Goal: Task Accomplishment & Management: Complete application form

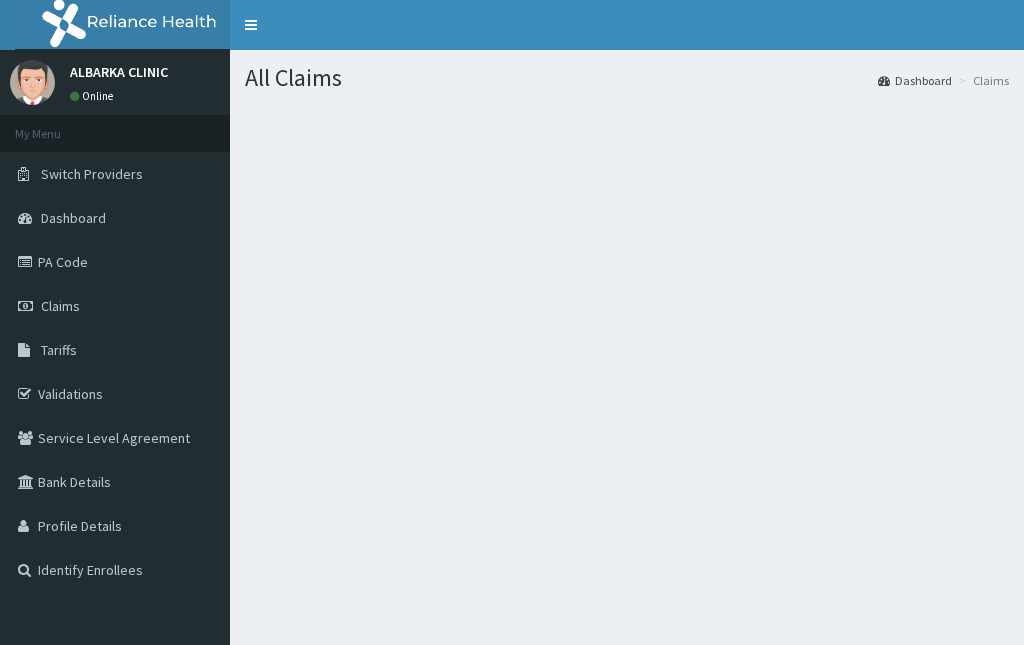
click at [49, 300] on span "Claims" at bounding box center [60, 306] width 39 height 18
click at [58, 404] on link "Validations" at bounding box center [115, 394] width 230 height 44
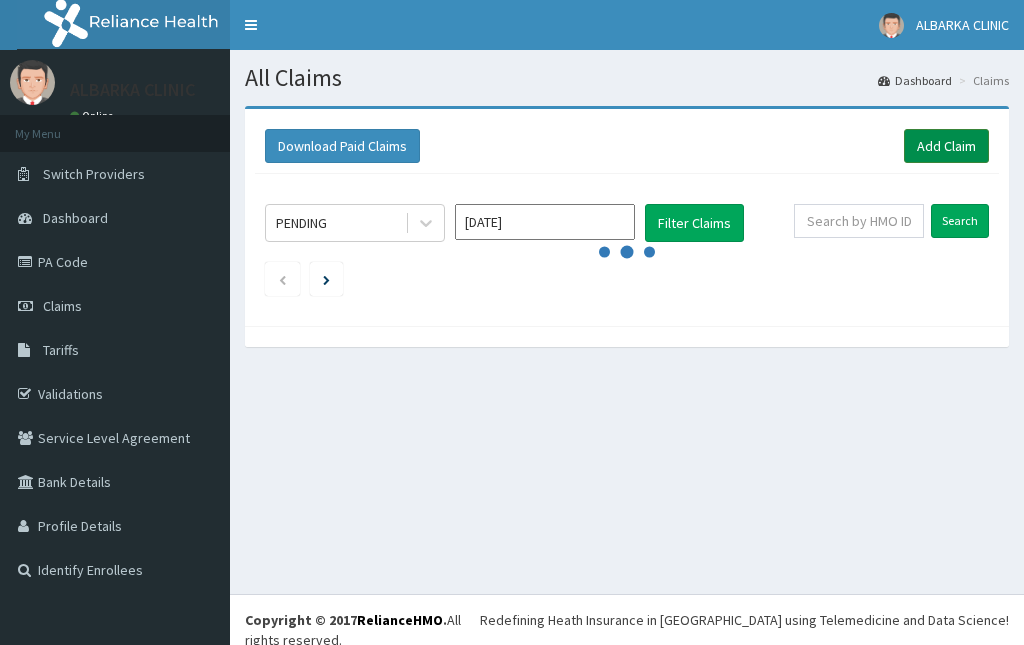
click at [926, 141] on link "Add Claim" at bounding box center [946, 146] width 85 height 34
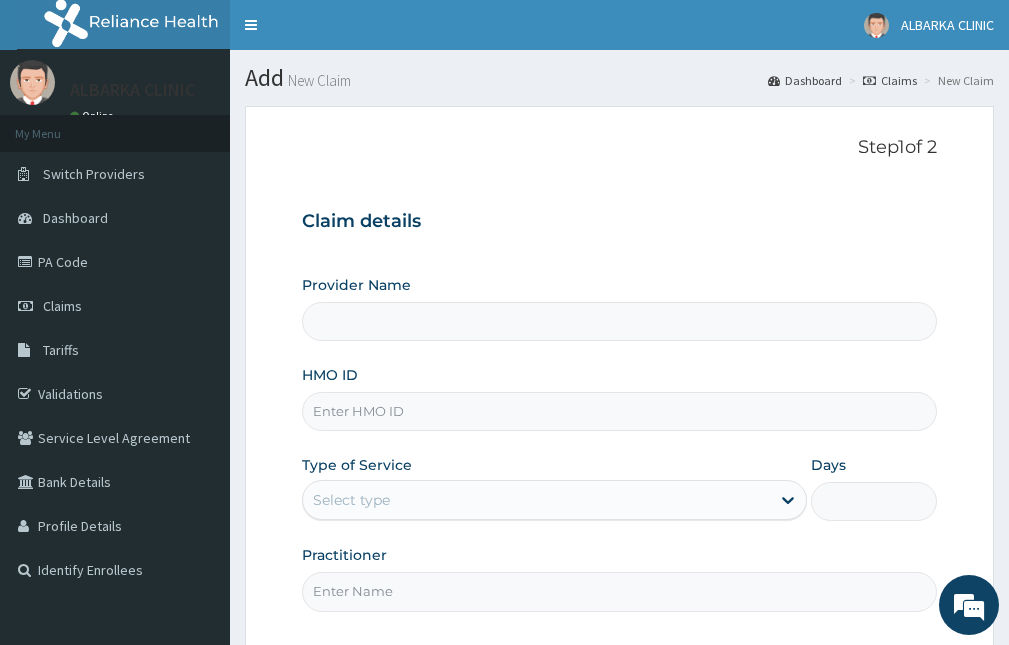
click at [321, 412] on input "HMO ID" at bounding box center [619, 411] width 635 height 39
paste input "TFO/10006/A"
click at [389, 495] on div "Select type" at bounding box center [351, 500] width 77 height 20
click at [472, 411] on input "TFO/10006/A" at bounding box center [619, 411] width 635 height 39
type input "TFO/10006/A"
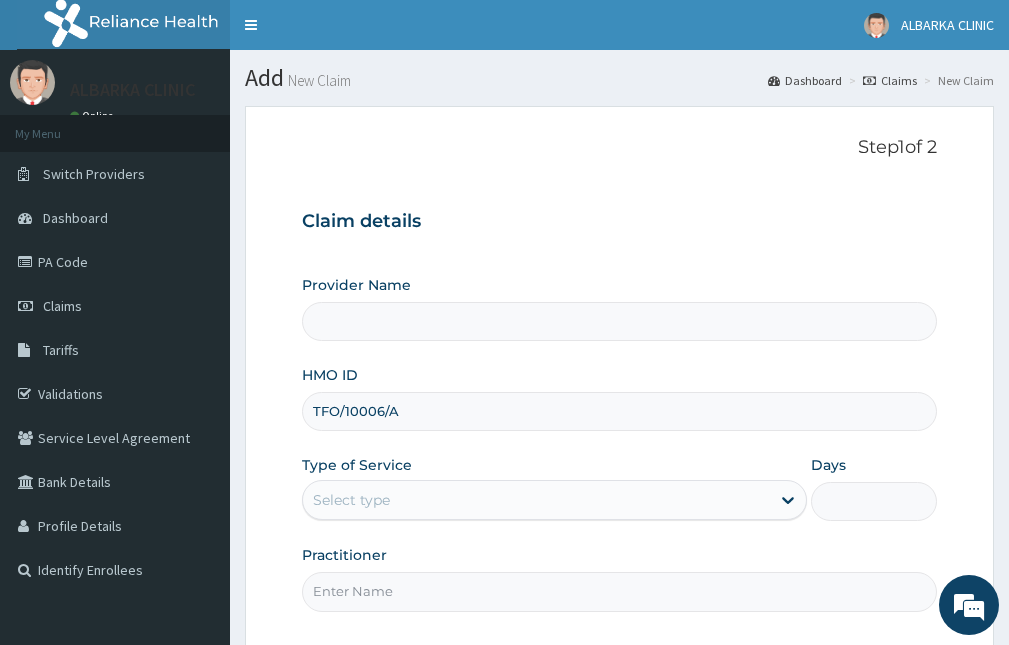
click at [438, 501] on div "Select type" at bounding box center [536, 500] width 467 height 32
click at [442, 507] on div "Select type" at bounding box center [536, 500] width 467 height 32
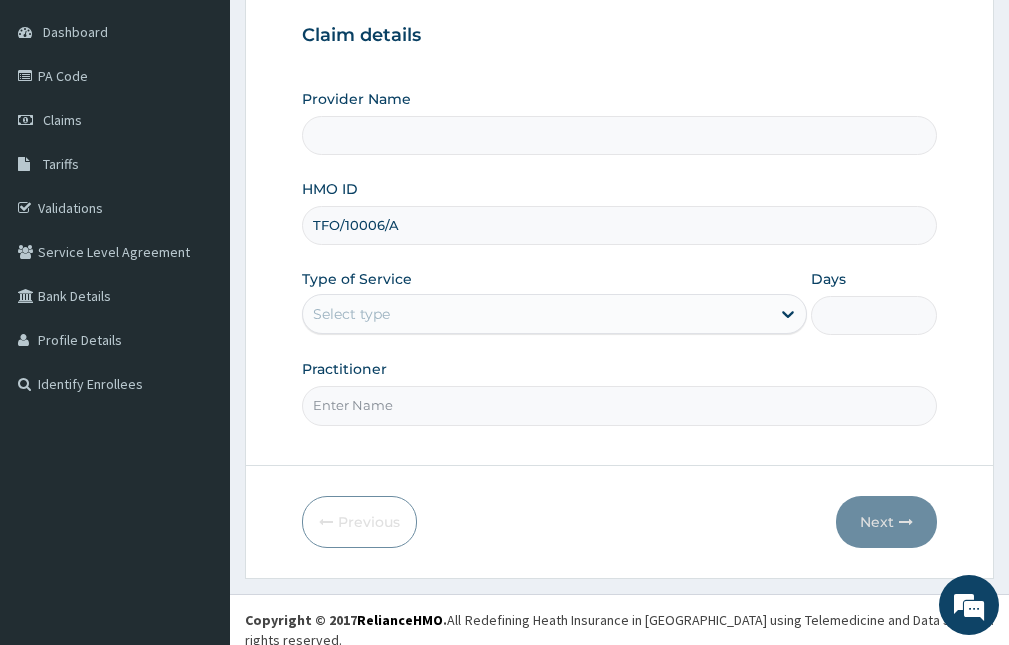
click at [399, 121] on input "Provider Name" at bounding box center [619, 135] width 635 height 39
click at [404, 312] on div "Select type" at bounding box center [536, 314] width 467 height 32
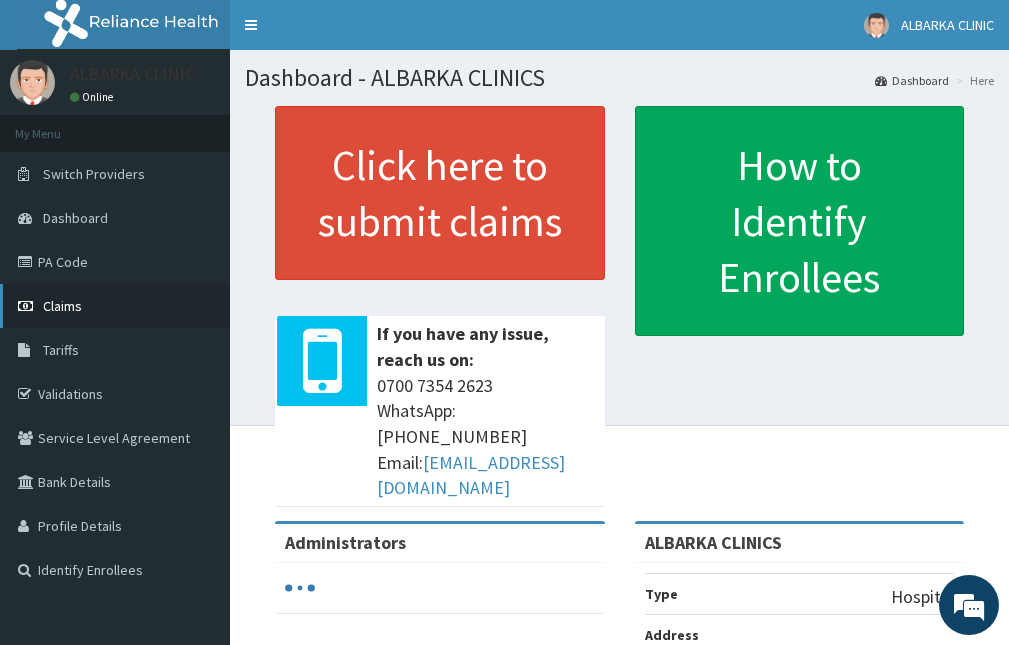
click at [59, 307] on span "Claims" at bounding box center [62, 306] width 39 height 18
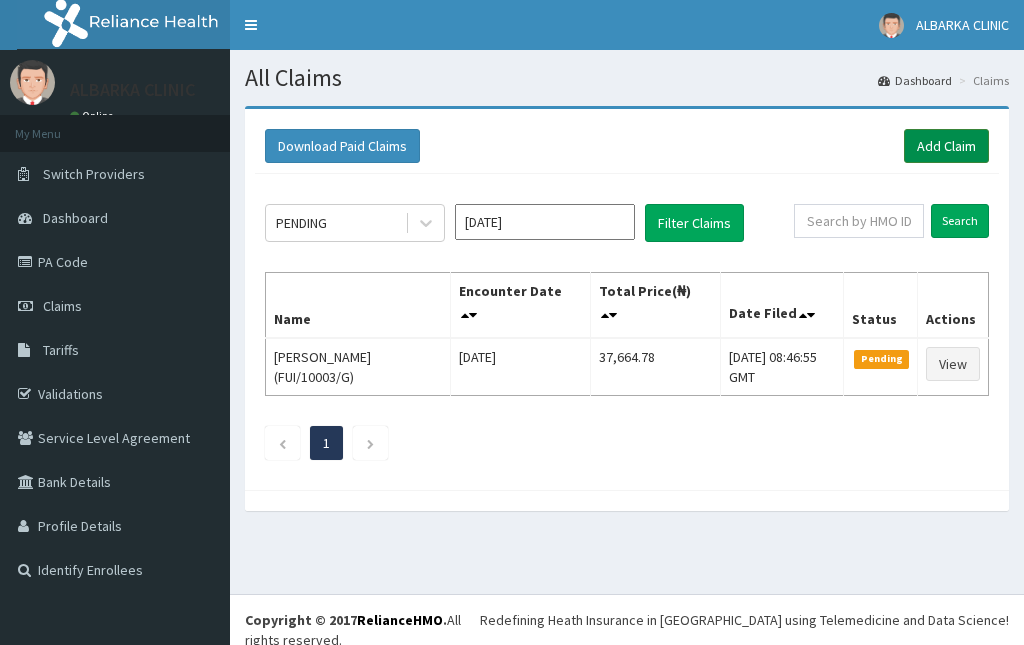
click at [949, 148] on link "Add Claim" at bounding box center [946, 146] width 85 height 34
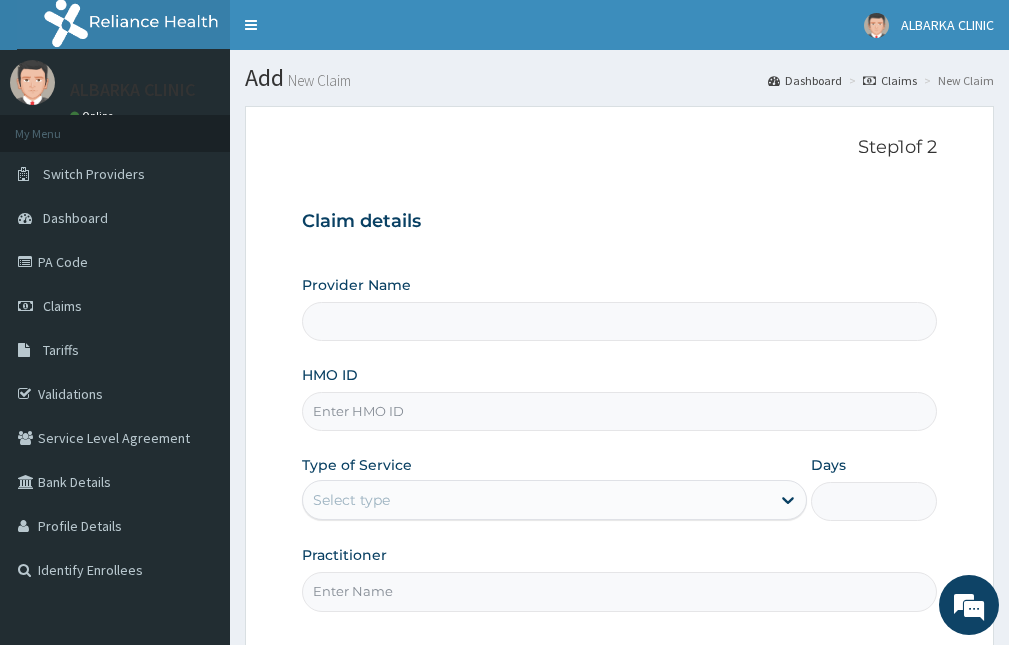
type input "ALBARKA CLINICS"
click at [379, 514] on div "Select type" at bounding box center [536, 500] width 467 height 32
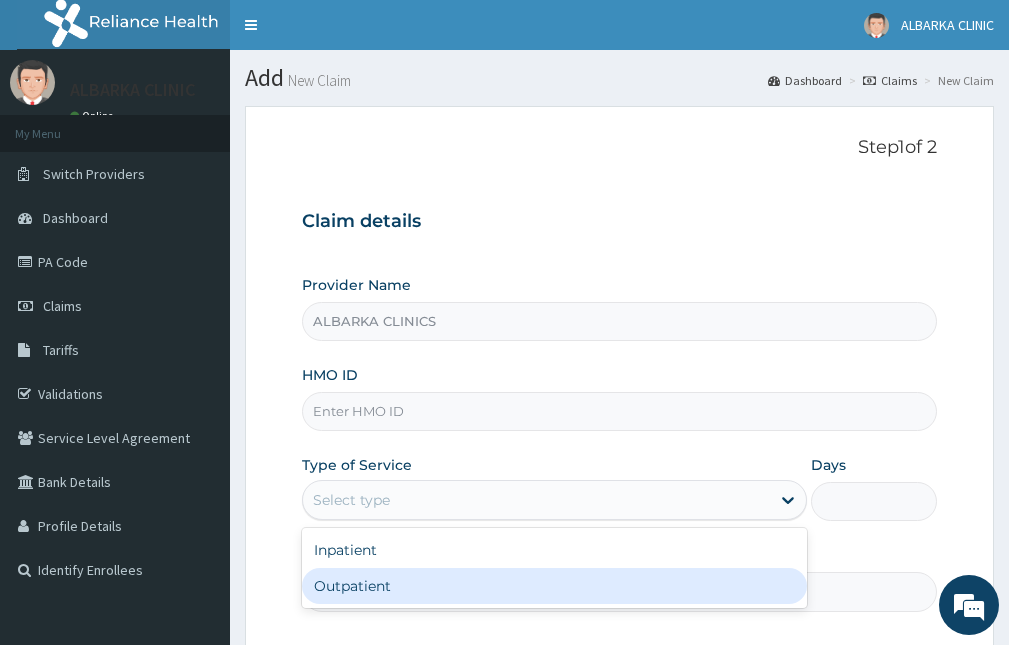
click at [406, 575] on div "Outpatient" at bounding box center [554, 586] width 505 height 36
type input "1"
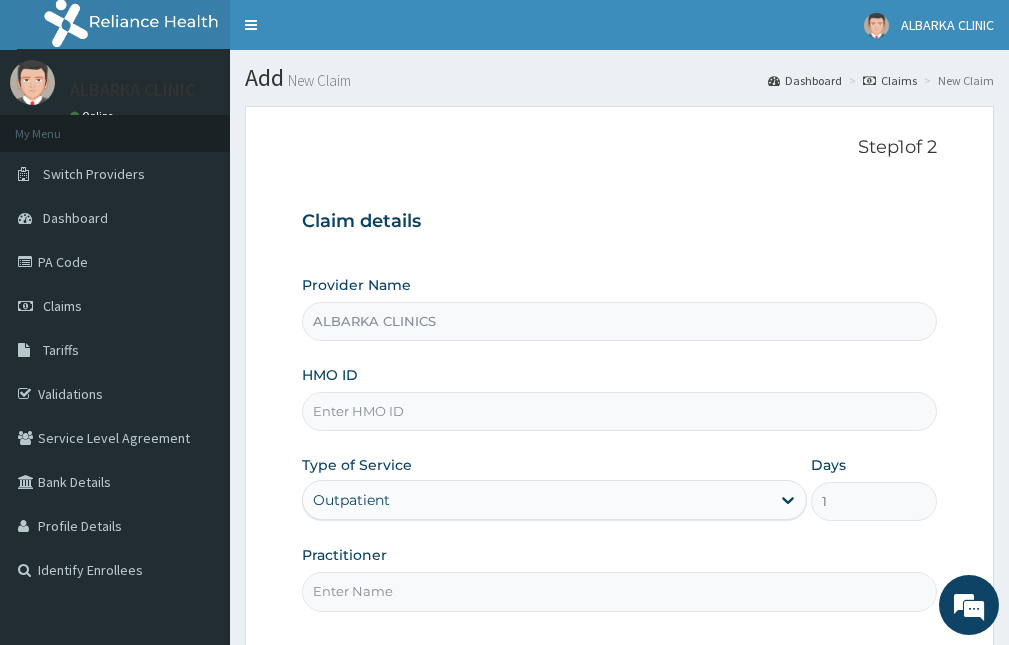
click at [382, 420] on input "HMO ID" at bounding box center [619, 411] width 635 height 39
paste input "TFO/10006/A"
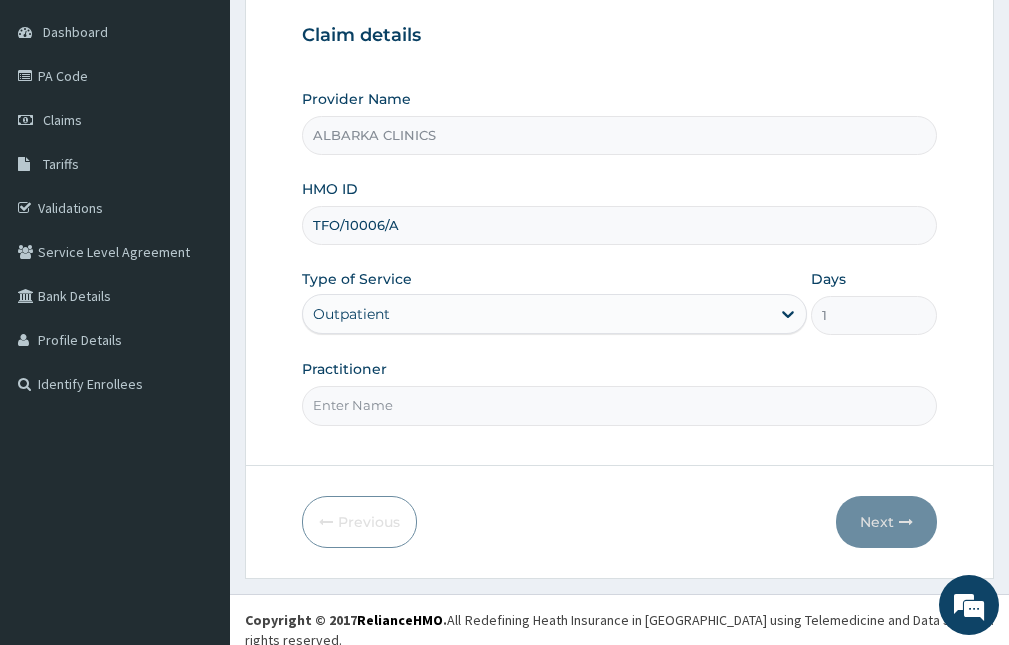
type input "TFO/10006/A"
click at [379, 405] on input "Practitioner" at bounding box center [619, 405] width 635 height 39
type input "DR SADIQ"
click at [595, 412] on input "DR SADIQ" at bounding box center [619, 405] width 635 height 39
drag, startPoint x: 396, startPoint y: 415, endPoint x: 270, endPoint y: 450, distance: 130.7
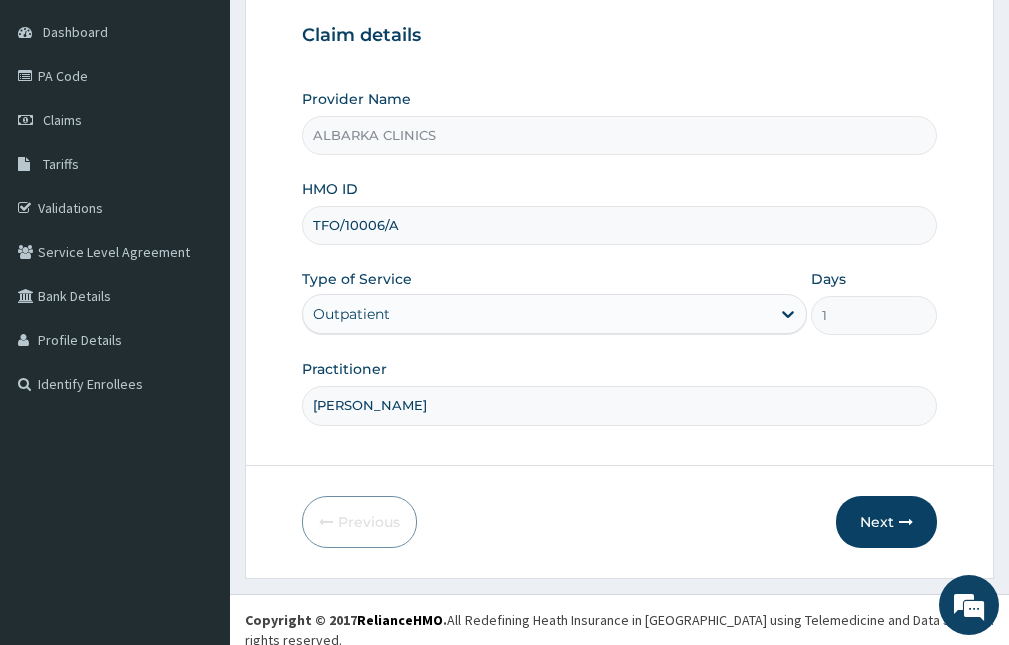
click at [270, 450] on form "Step 1 of 2 Claim details Provider Name ALBARKA CLINICS HMO ID TFO/10006/A Type…" at bounding box center [619, 249] width 749 height 659
click at [342, 408] on input "Practitioner" at bounding box center [619, 405] width 635 height 39
type input "DR JAMIL SAID"
click at [901, 527] on icon "button" at bounding box center [906, 522] width 14 height 14
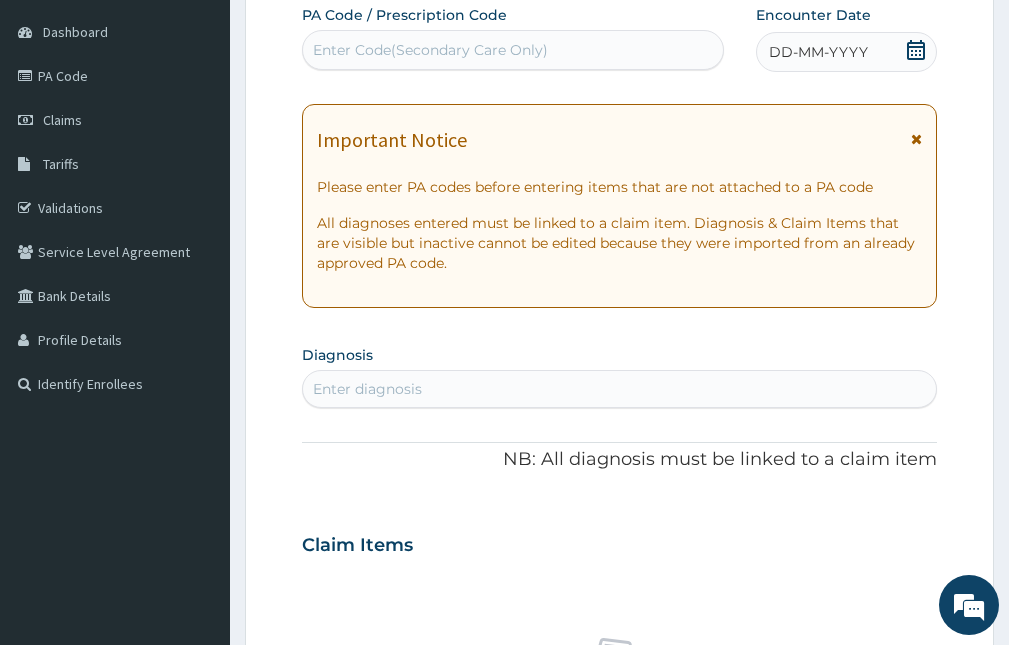
click at [915, 54] on icon at bounding box center [916, 50] width 18 height 20
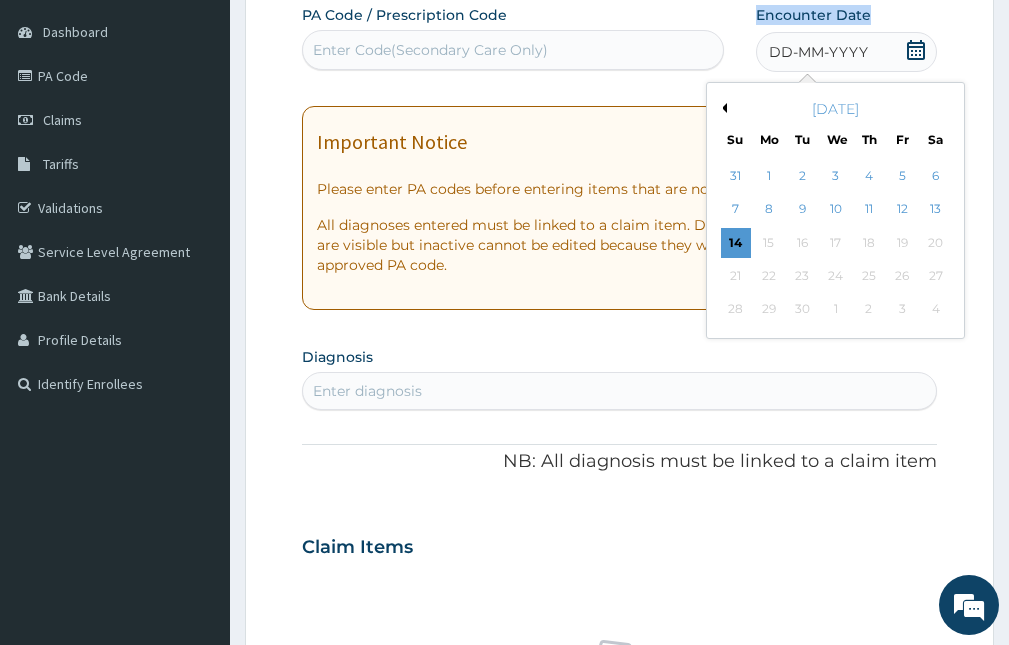
click at [915, 54] on icon at bounding box center [916, 50] width 18 height 20
click at [732, 240] on div "14" at bounding box center [736, 243] width 30 height 30
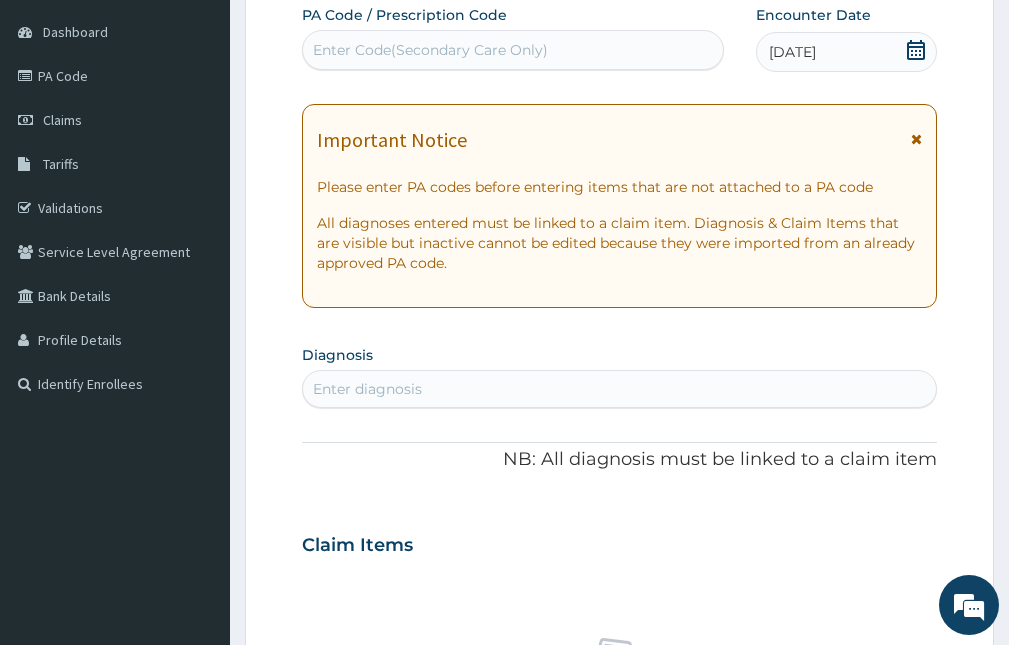
click at [917, 143] on icon at bounding box center [916, 139] width 11 height 14
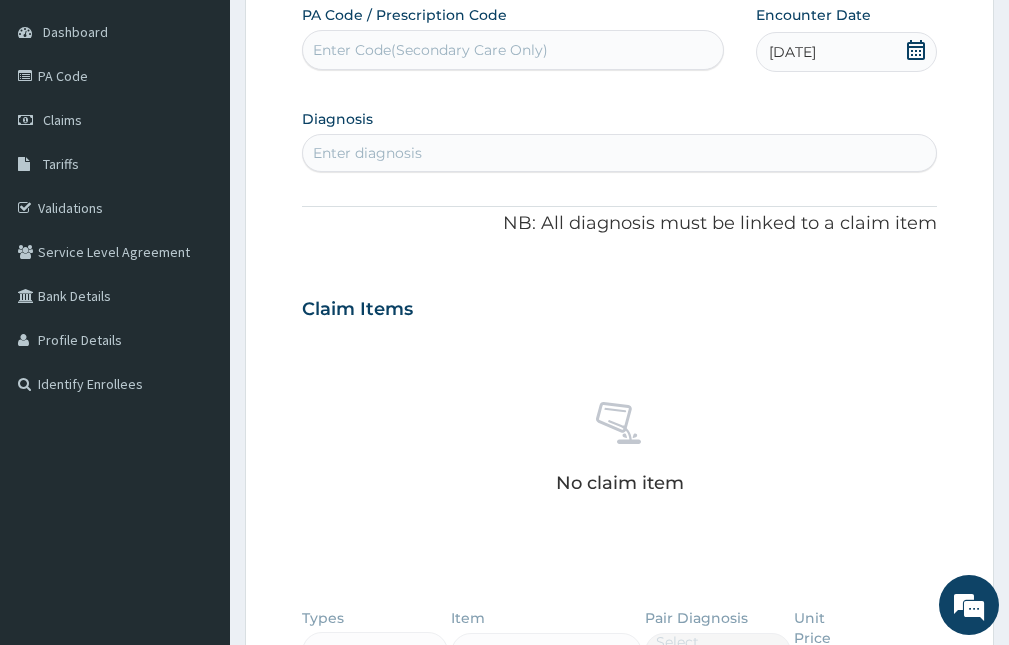
click at [423, 148] on div "Enter diagnosis" at bounding box center [619, 153] width 633 height 32
type input "HAEMORR"
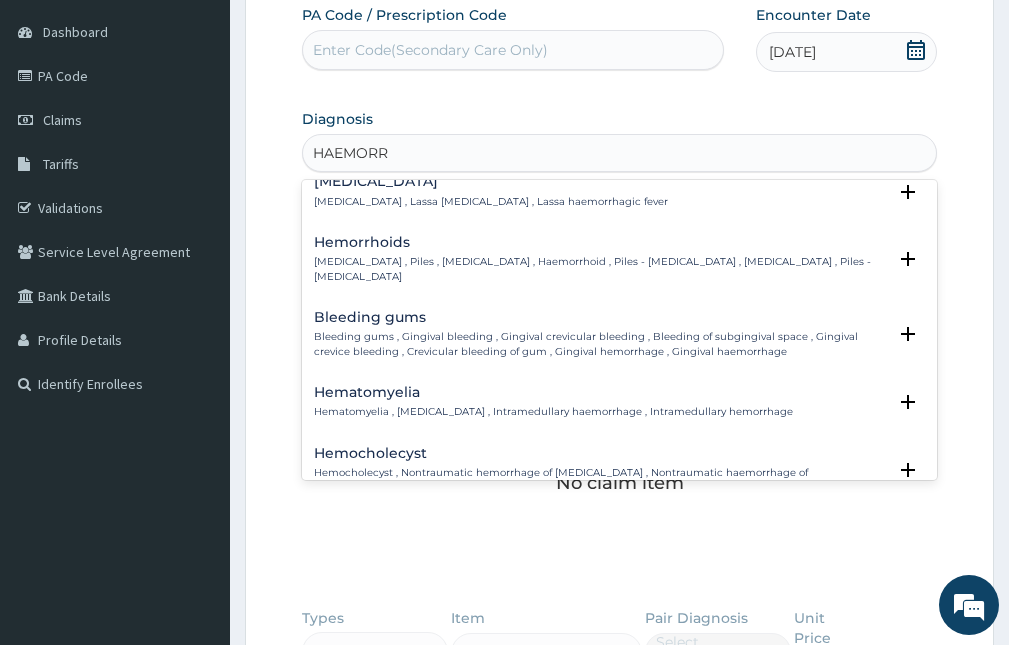
scroll to position [100, 0]
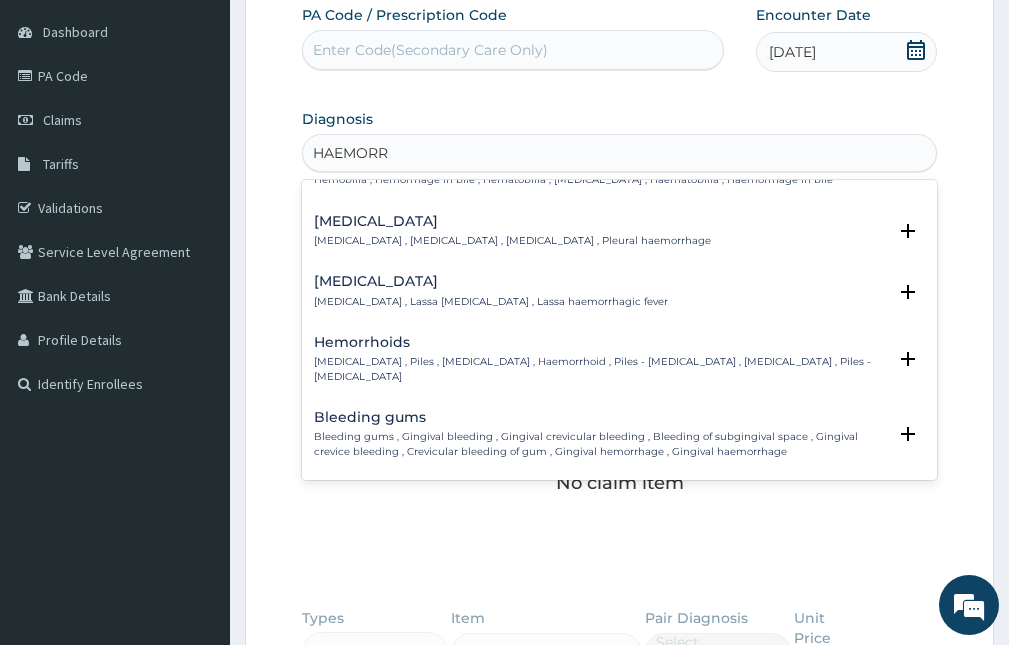
click at [395, 345] on h4 "Hemorrhoids" at bounding box center [600, 342] width 572 height 15
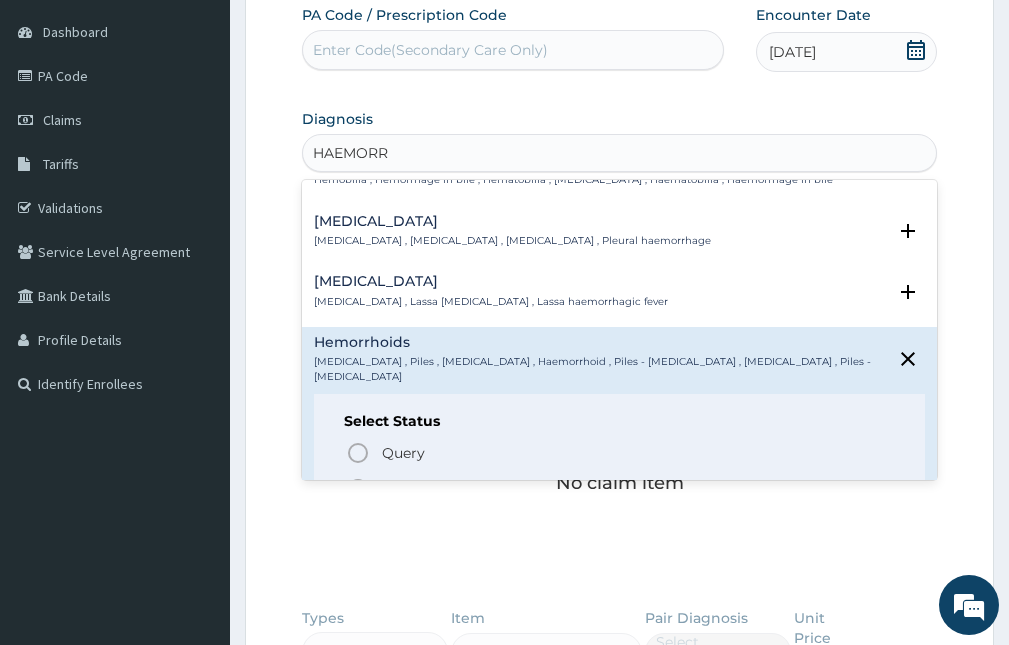
click at [422, 479] on p "Confirmed" at bounding box center [417, 489] width 75 height 20
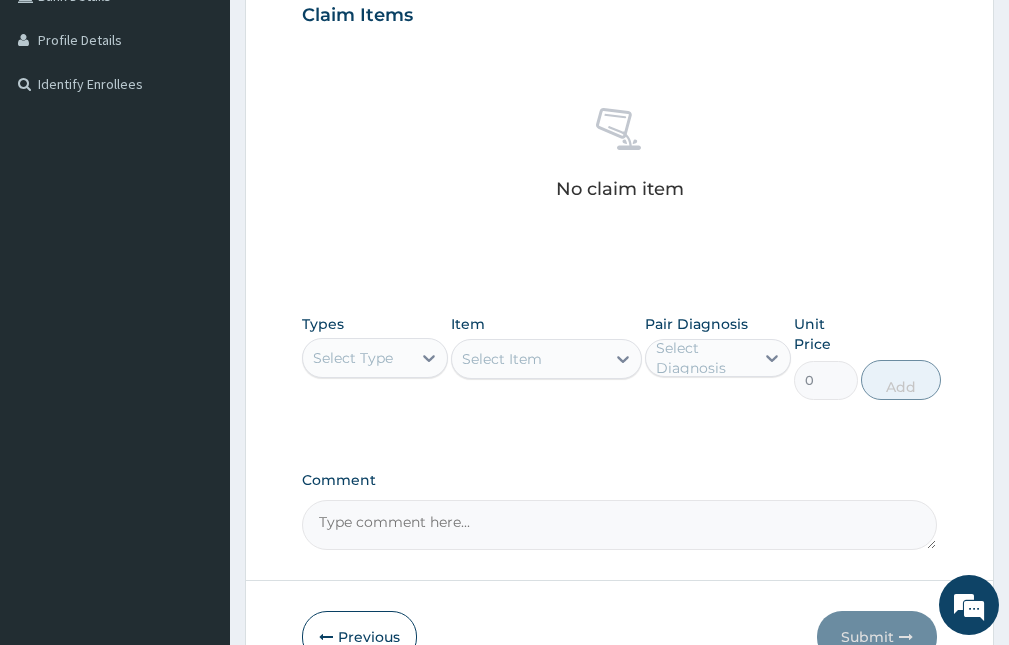
scroll to position [586, 0]
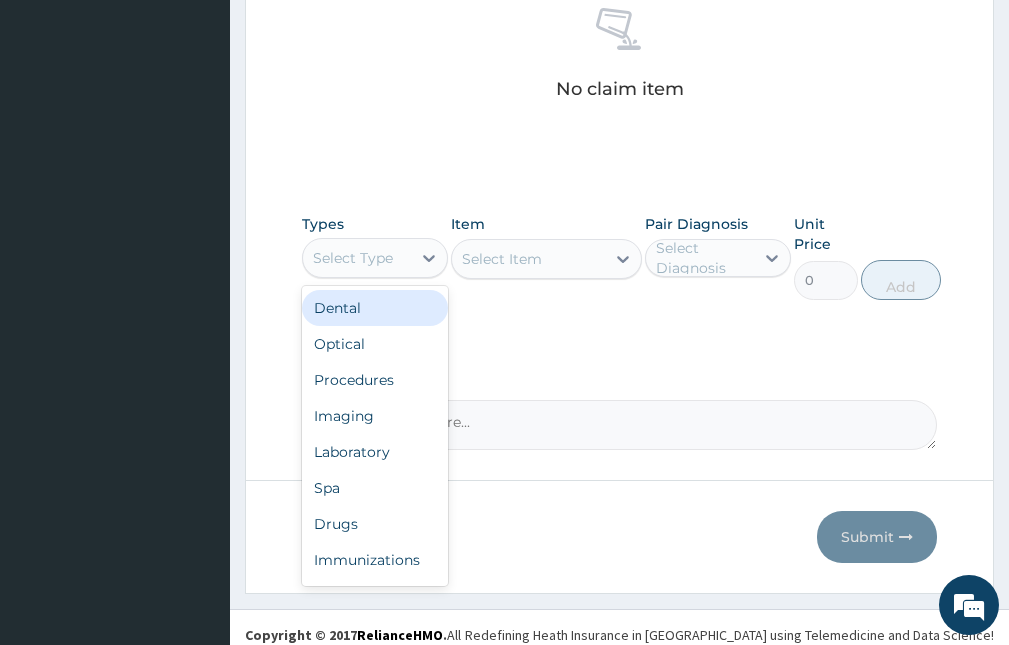
click at [365, 238] on div "Select Type" at bounding box center [375, 258] width 146 height 40
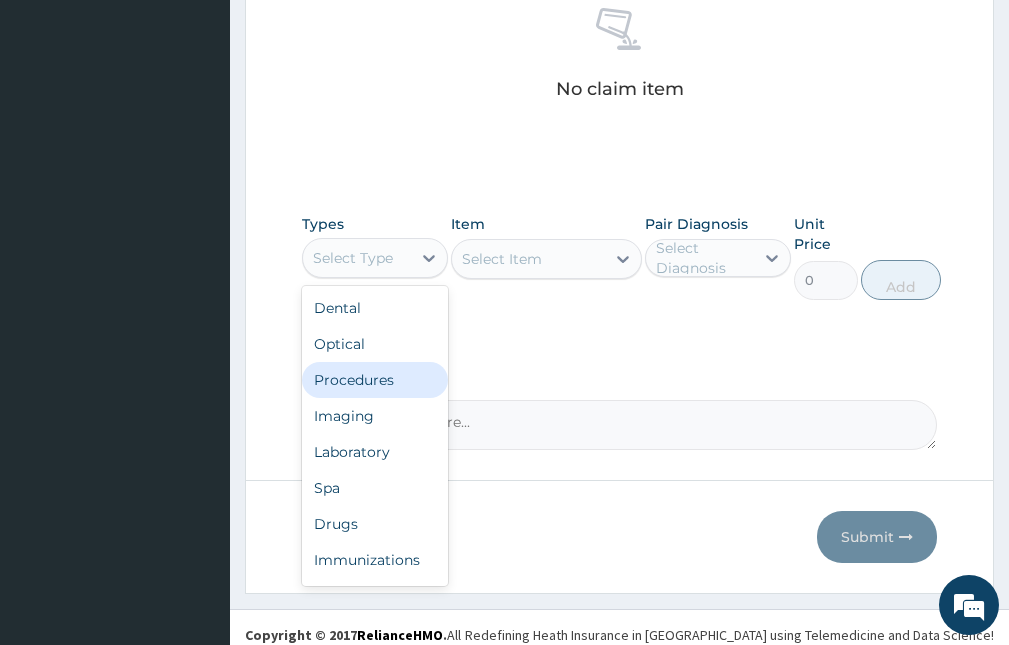
click at [351, 377] on div "Procedures" at bounding box center [375, 380] width 146 height 36
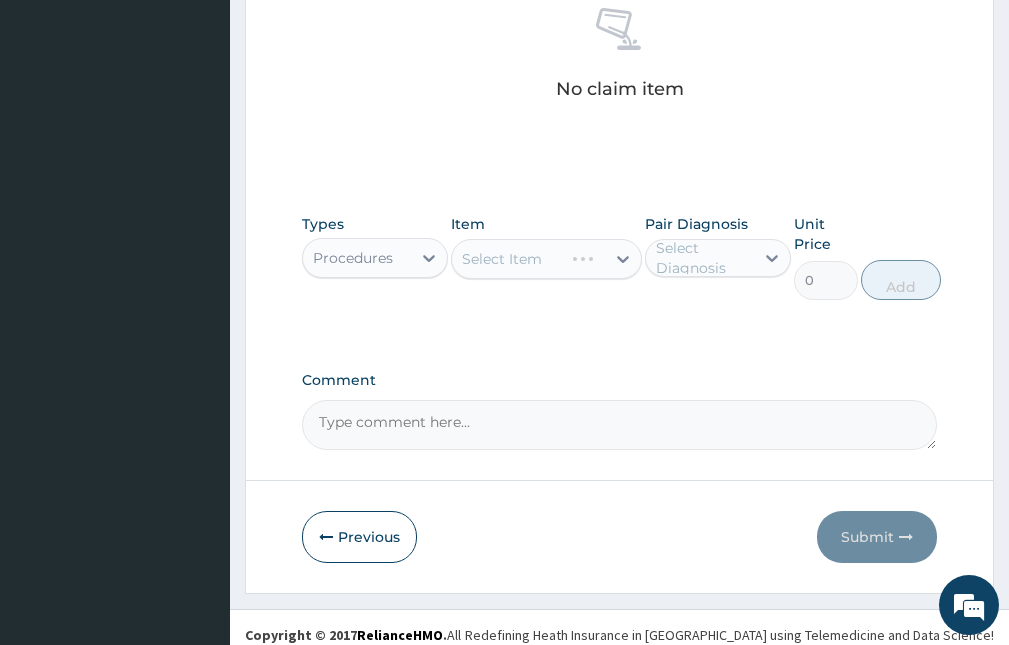
click at [720, 245] on div "Select Diagnosis" at bounding box center [704, 258] width 96 height 40
click at [724, 322] on div "Hemorrhoids" at bounding box center [718, 309] width 146 height 41
checkbox input "true"
click at [512, 271] on div "Select Item" at bounding box center [546, 259] width 190 height 40
click at [525, 263] on div "Select Item" at bounding box center [502, 259] width 80 height 20
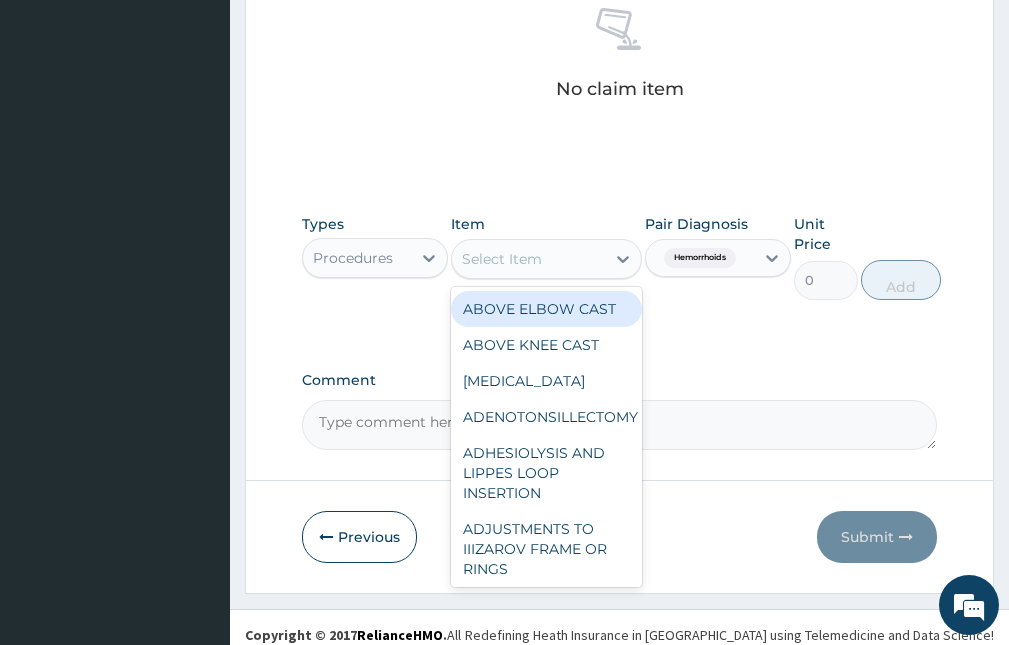
type input "C"
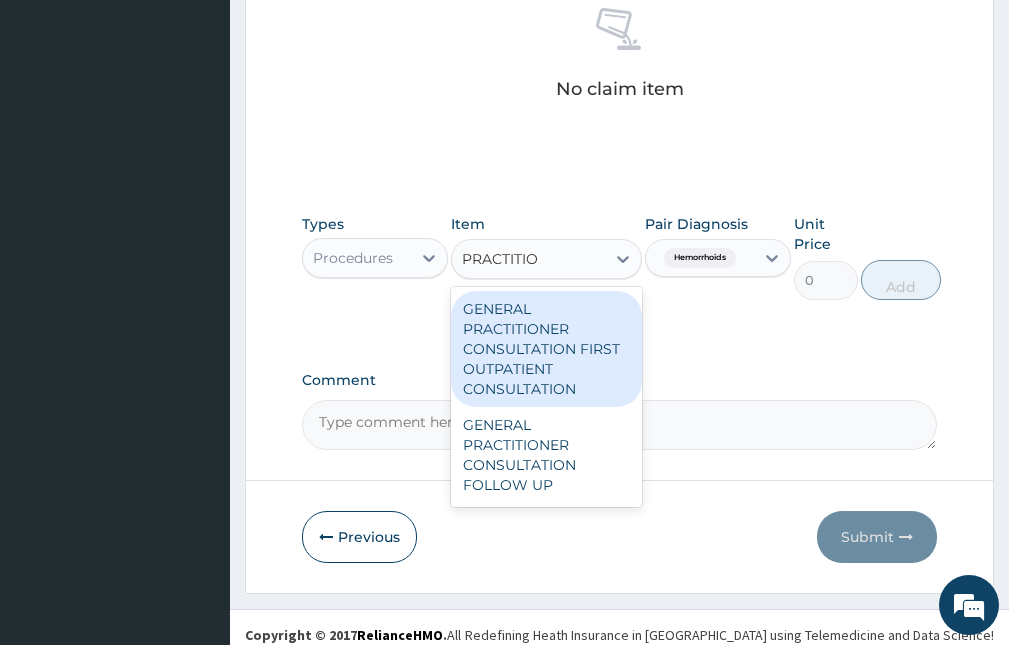
type input "PRACTITION"
click at [537, 358] on div "GENERAL PRACTITIONER CONSULTATION FIRST OUTPATIENT CONSULTATION" at bounding box center [546, 349] width 190 height 116
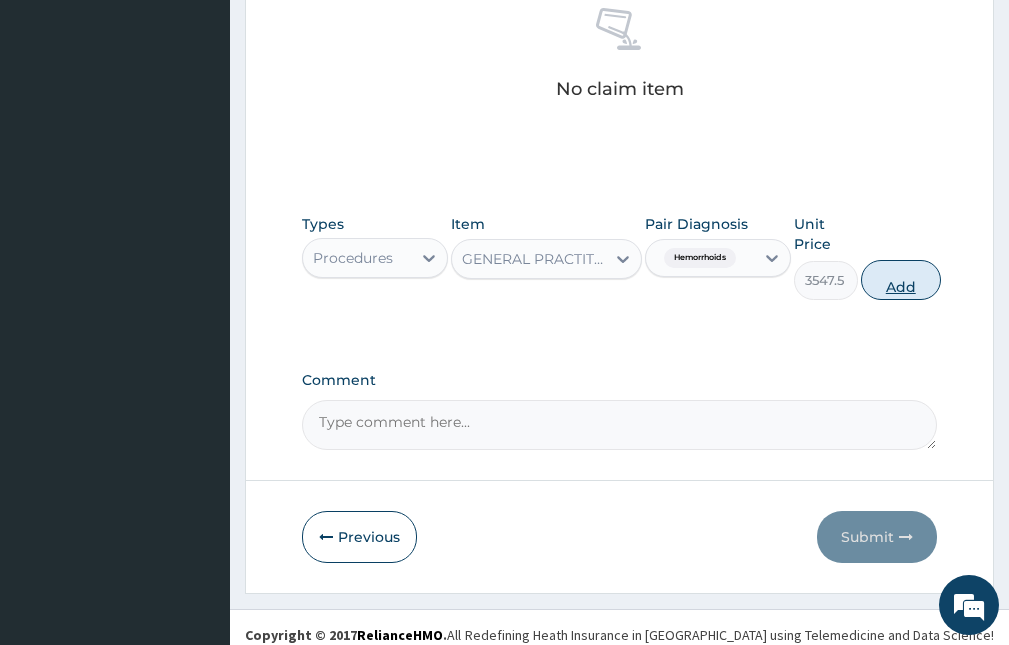
click at [882, 284] on button "Add" at bounding box center [901, 280] width 80 height 40
type input "0"
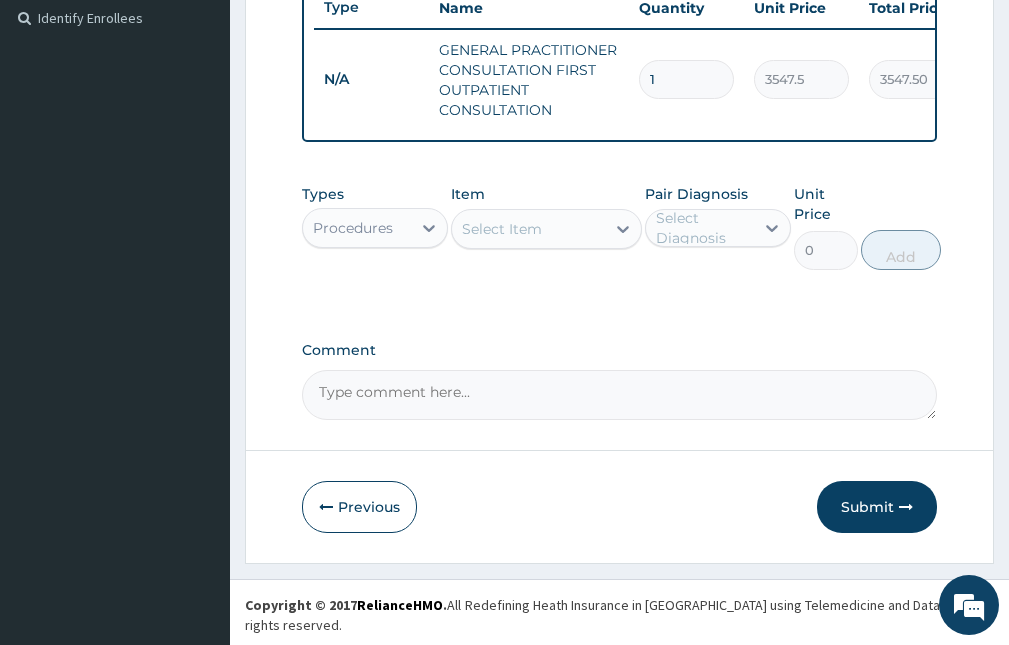
click at [569, 240] on div "Select Item" at bounding box center [528, 229] width 152 height 32
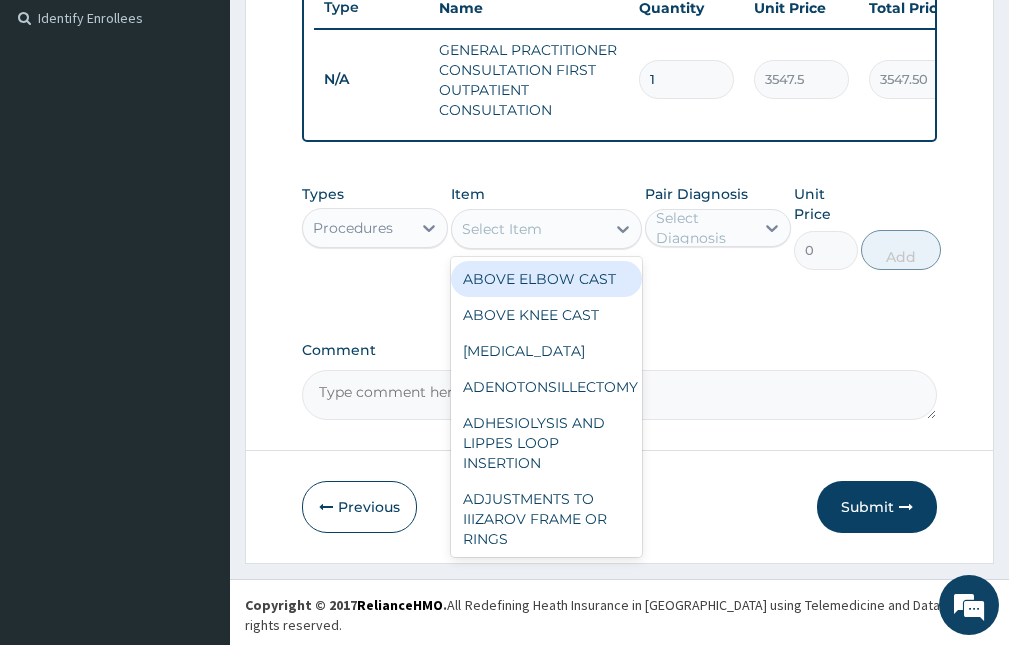
click at [384, 231] on div "Procedures" at bounding box center [357, 228] width 108 height 32
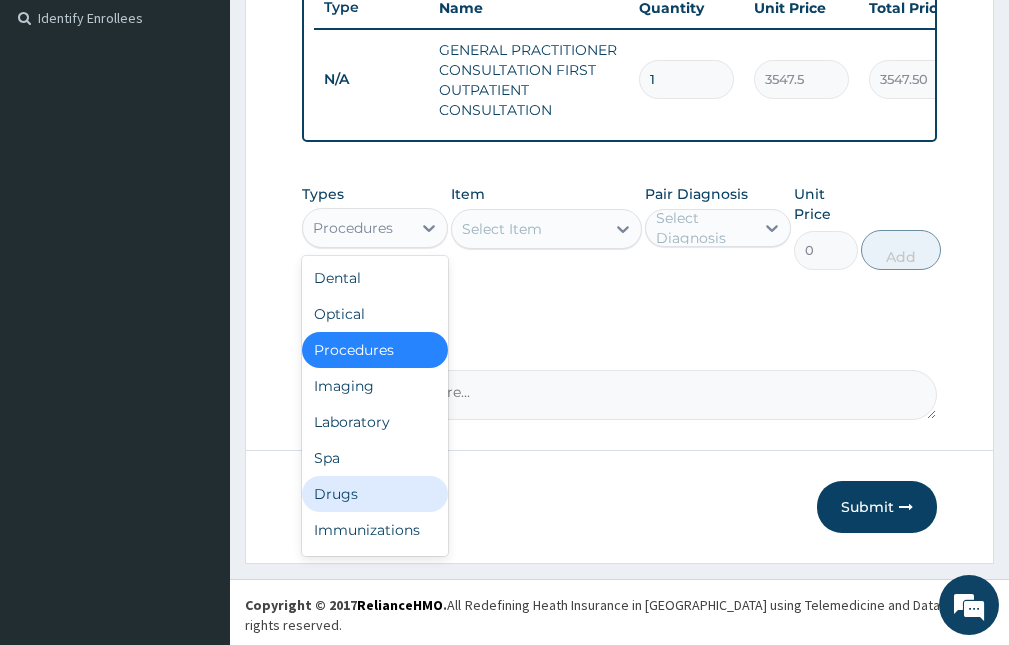
click at [367, 512] on div "Drugs" at bounding box center [375, 494] width 146 height 36
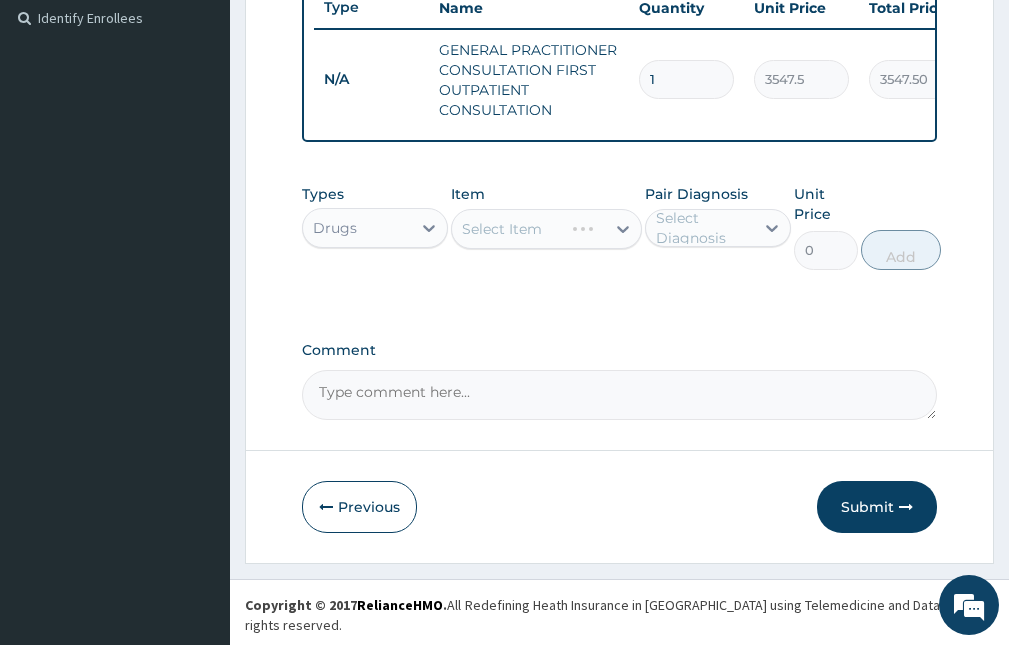
click at [685, 239] on div "Select Diagnosis" at bounding box center [704, 228] width 96 height 40
click at [692, 300] on div "Hemorrhoids" at bounding box center [718, 279] width 146 height 41
checkbox input "true"
click at [519, 240] on div "Select Item" at bounding box center [546, 229] width 190 height 40
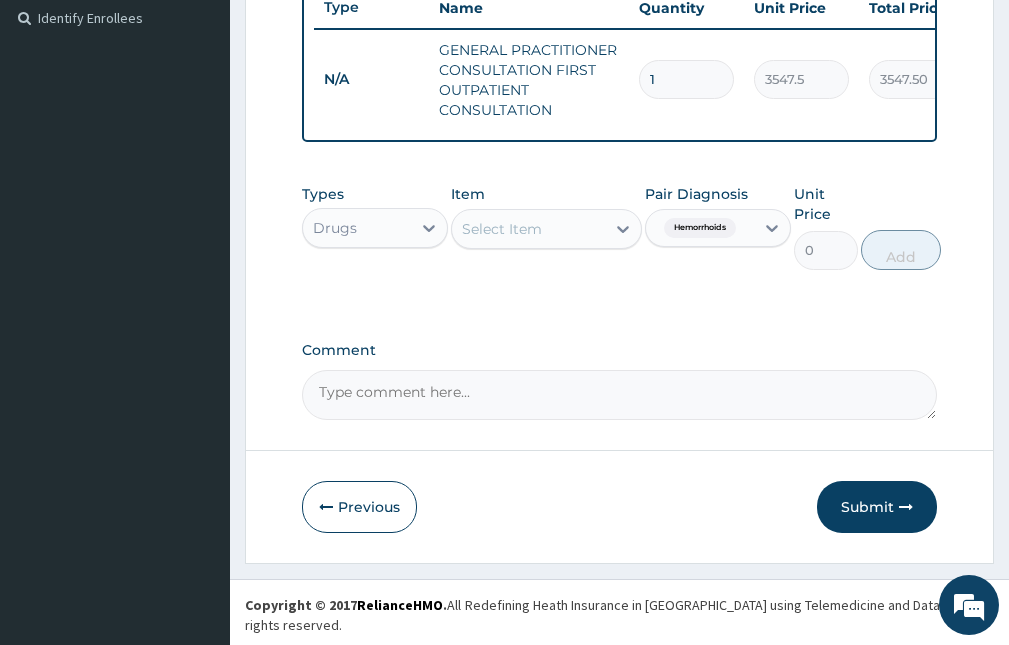
click at [519, 239] on div "Select Item" at bounding box center [502, 229] width 80 height 20
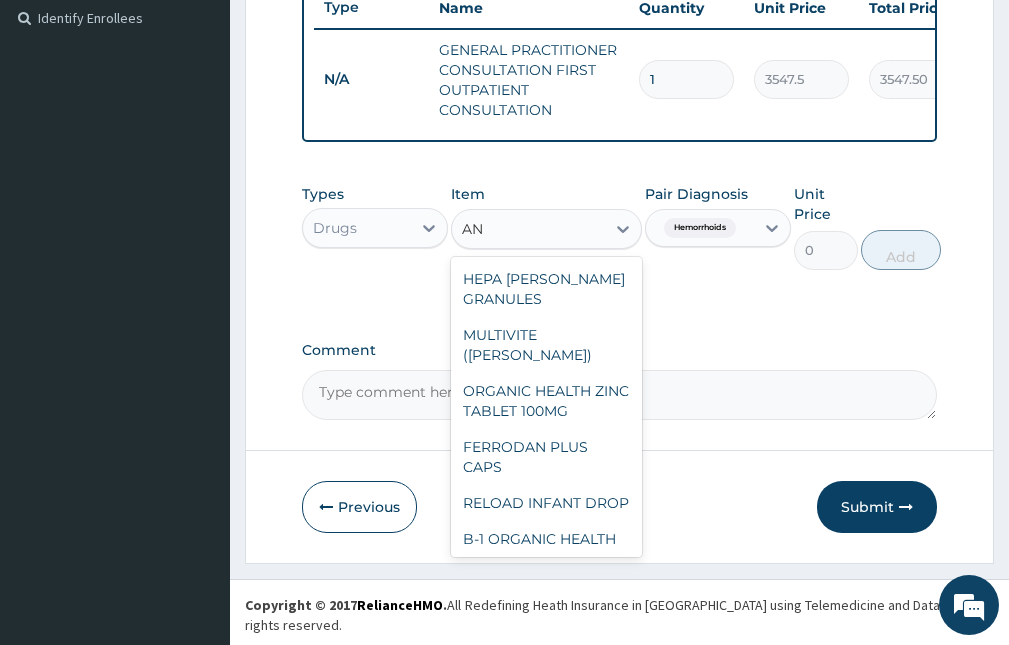
type input "A"
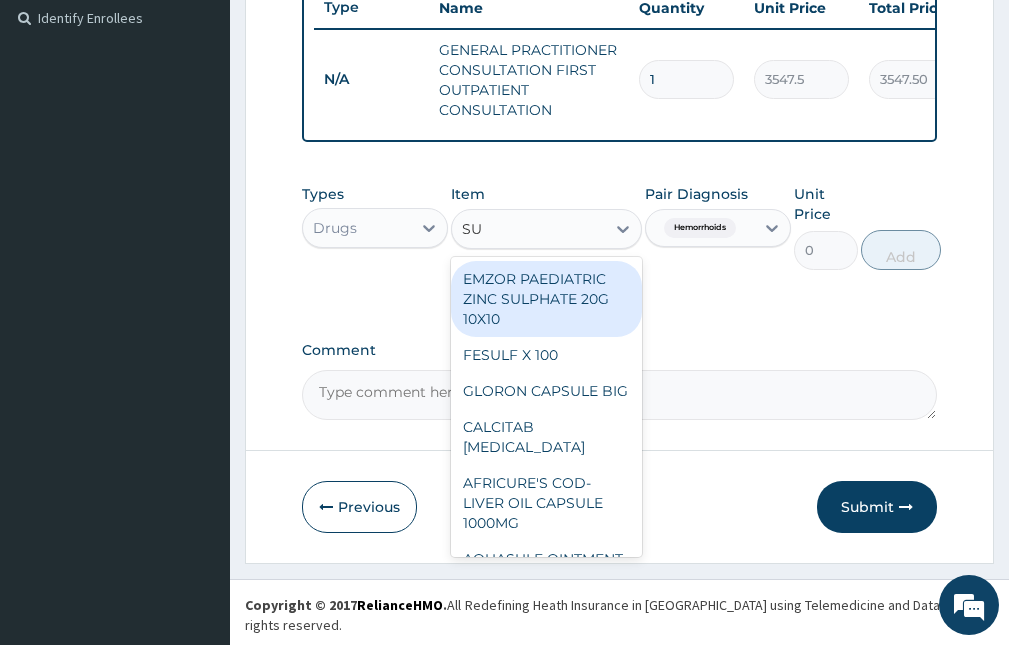
type input "SUL"
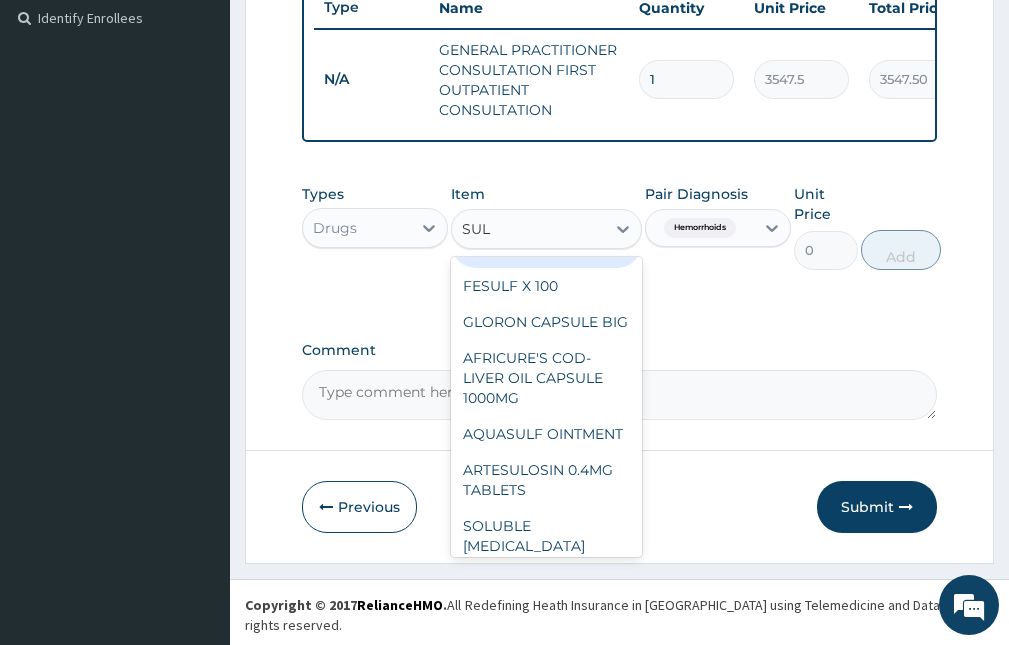
scroll to position [0, 0]
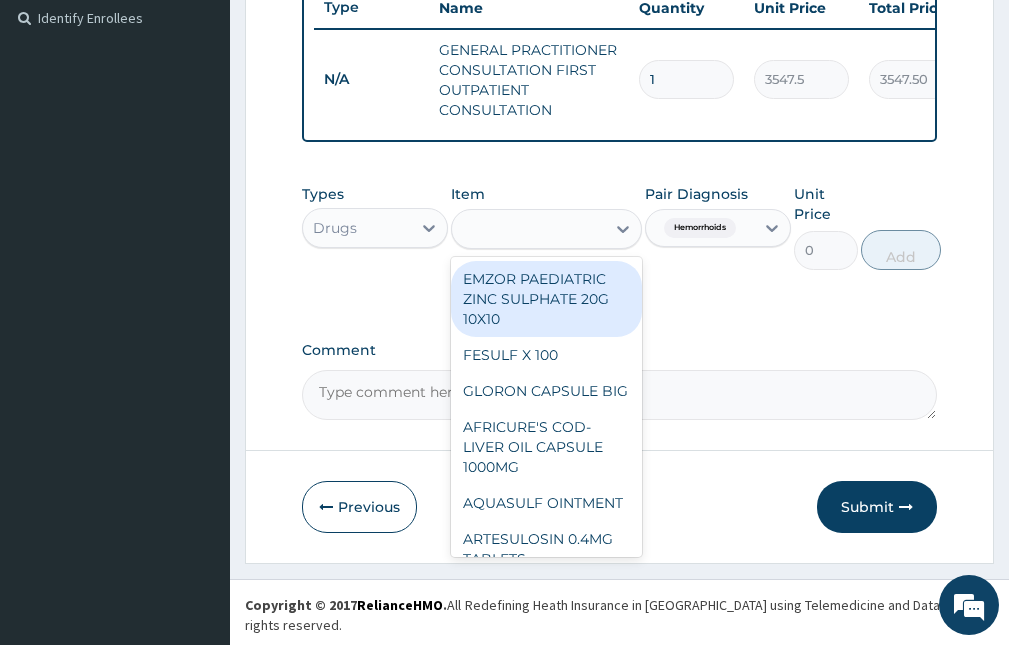
click at [553, 245] on div "SUL" at bounding box center [528, 229] width 152 height 32
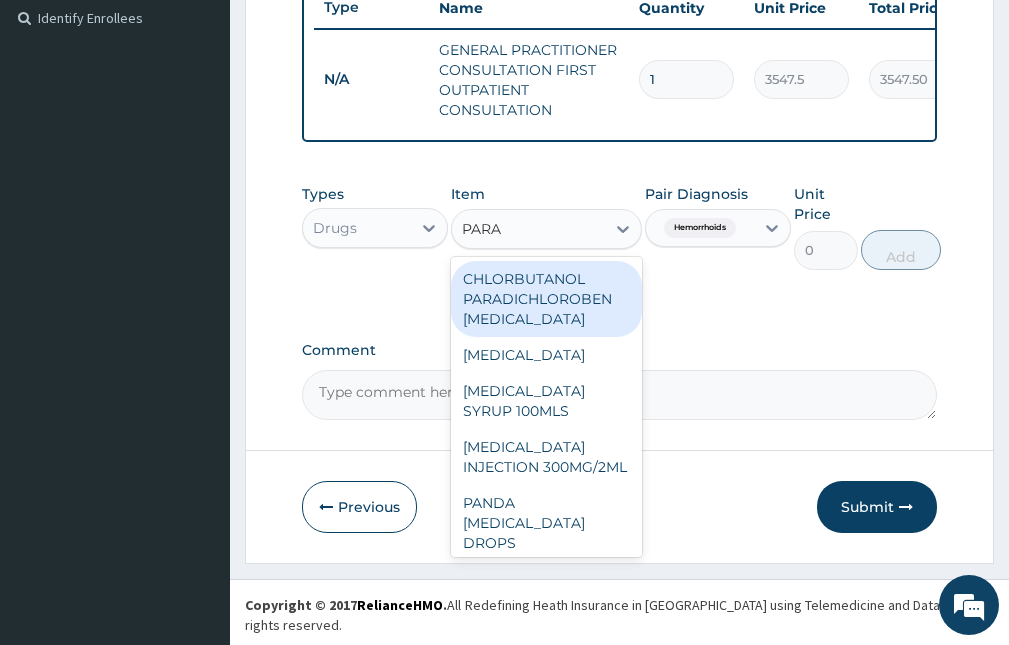
type input "PARAF"
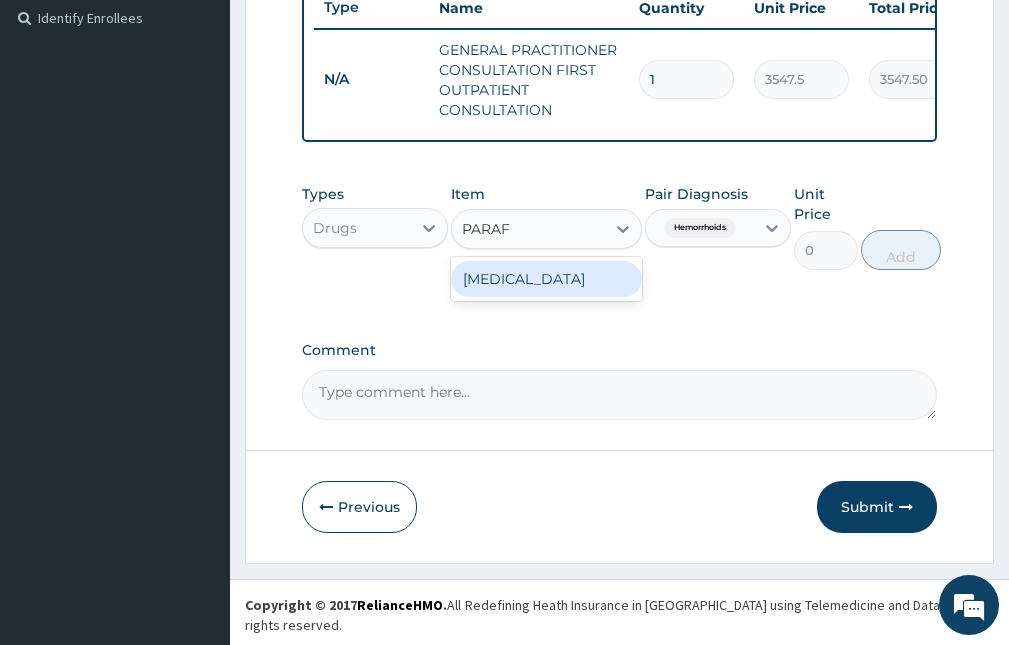
click at [530, 285] on div "LIQUID PARAFFIN" at bounding box center [546, 279] width 190 height 36
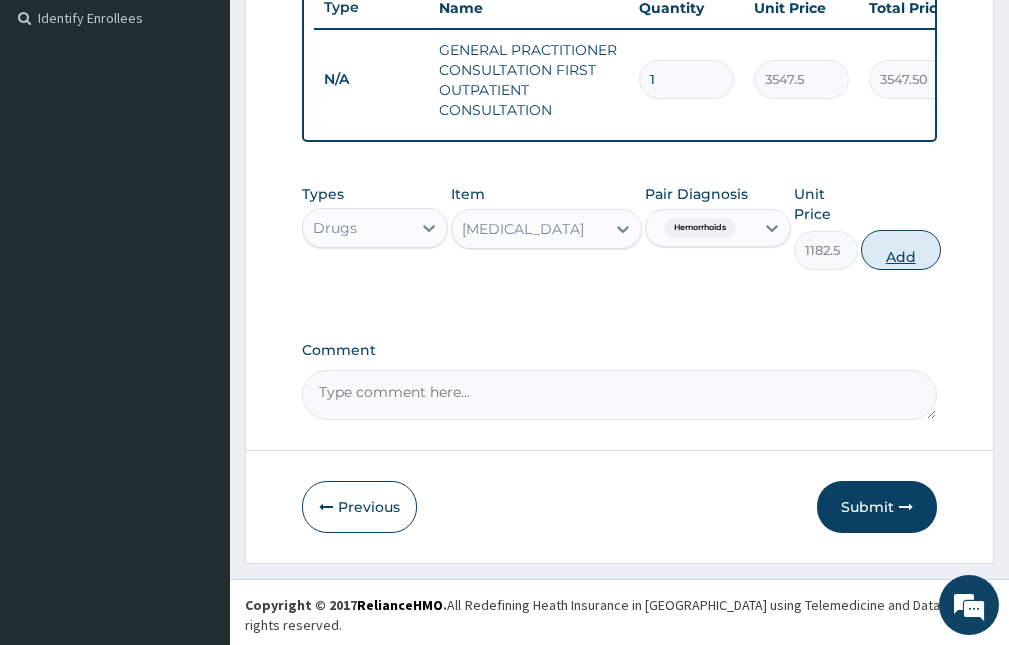
click at [906, 260] on button "Add" at bounding box center [901, 250] width 80 height 40
type input "0"
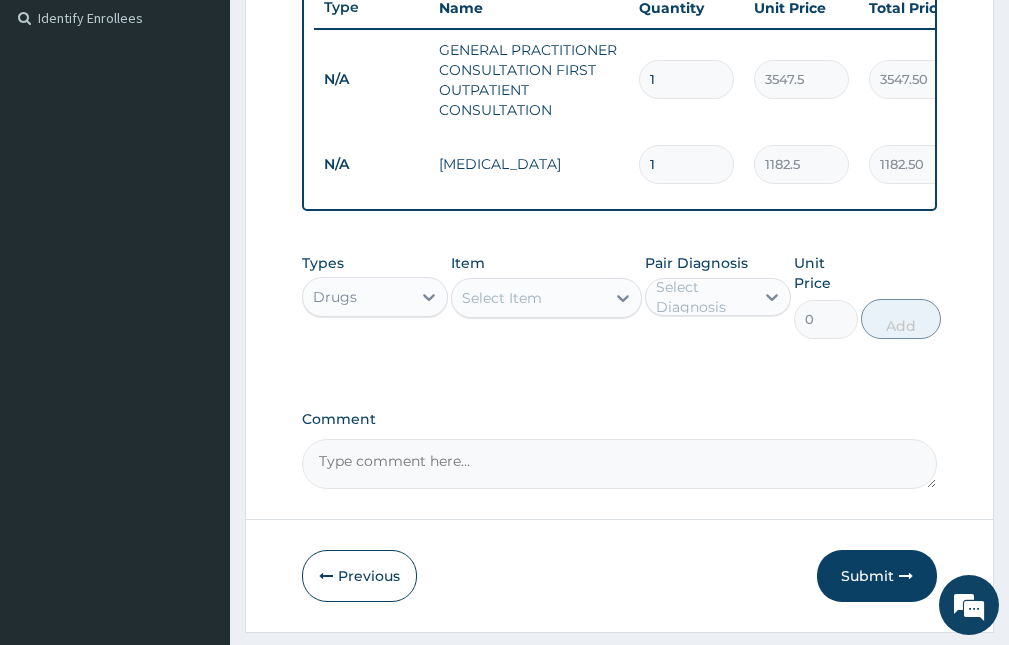
drag, startPoint x: 670, startPoint y: 162, endPoint x: 638, endPoint y: 169, distance: 32.7
click at [638, 169] on td "1" at bounding box center [686, 164] width 115 height 59
type input "3"
type input "3547.50"
type input "3"
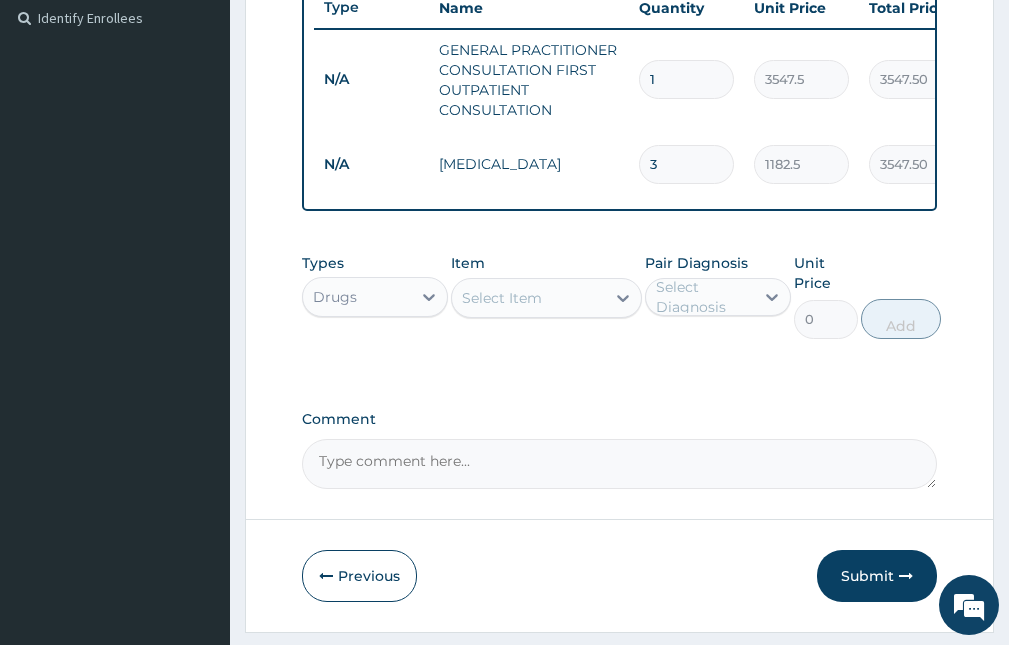
click at [513, 308] on div "Select Item" at bounding box center [502, 298] width 80 height 20
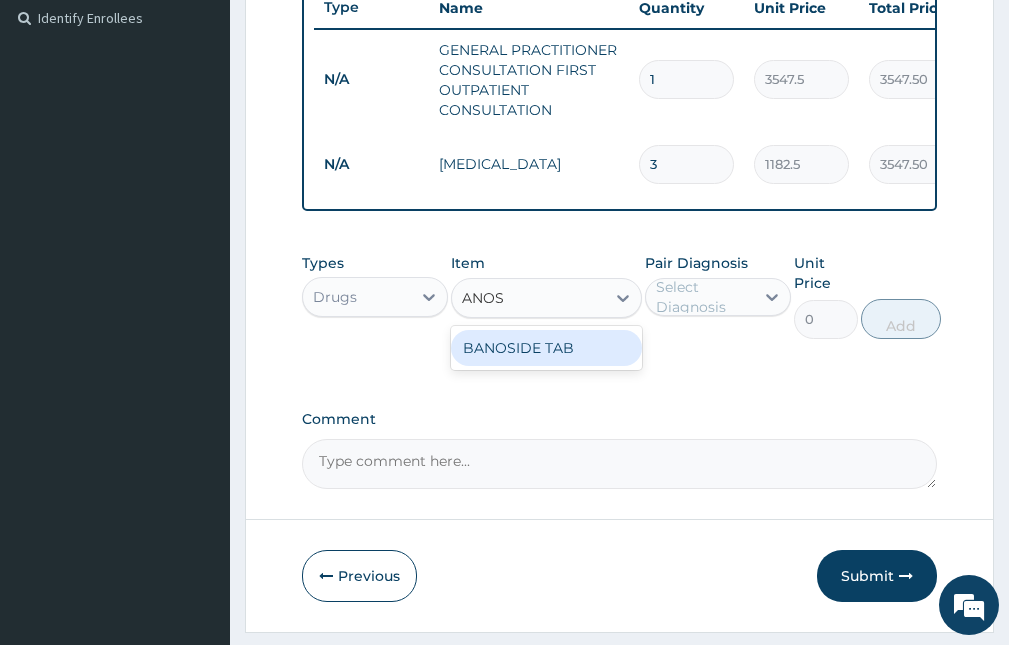
type input "ANOS"
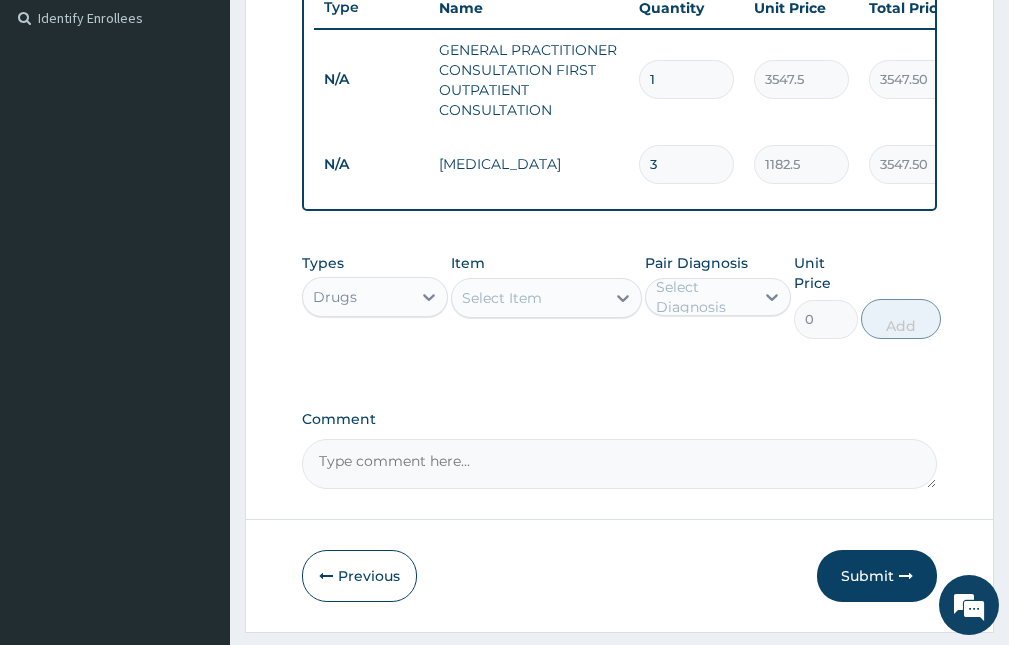
click at [514, 308] on div "Select Item" at bounding box center [502, 298] width 80 height 20
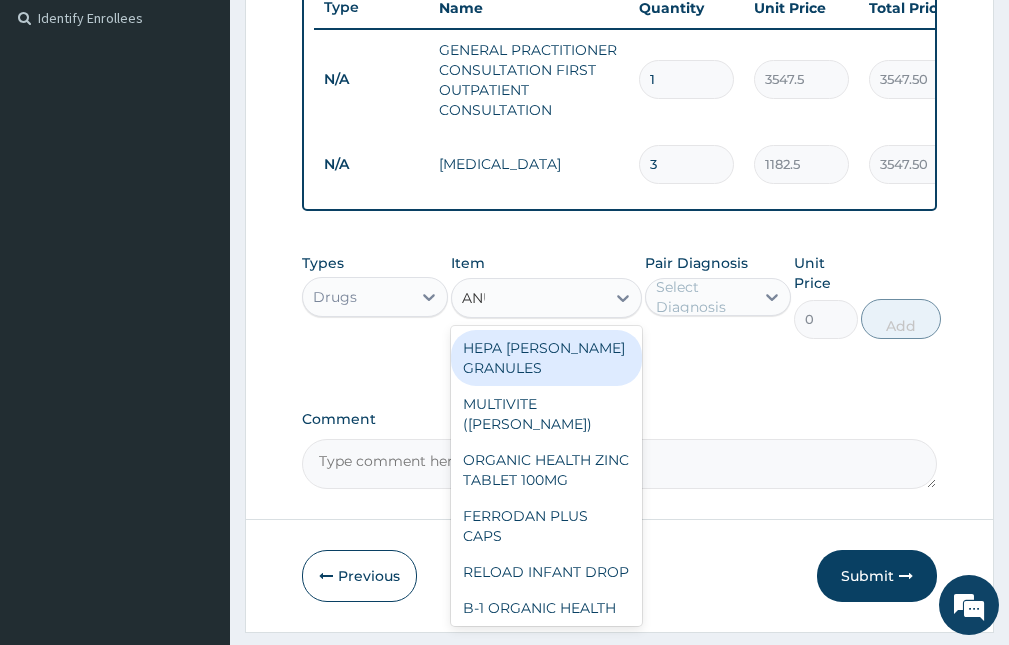
type input "ANUS"
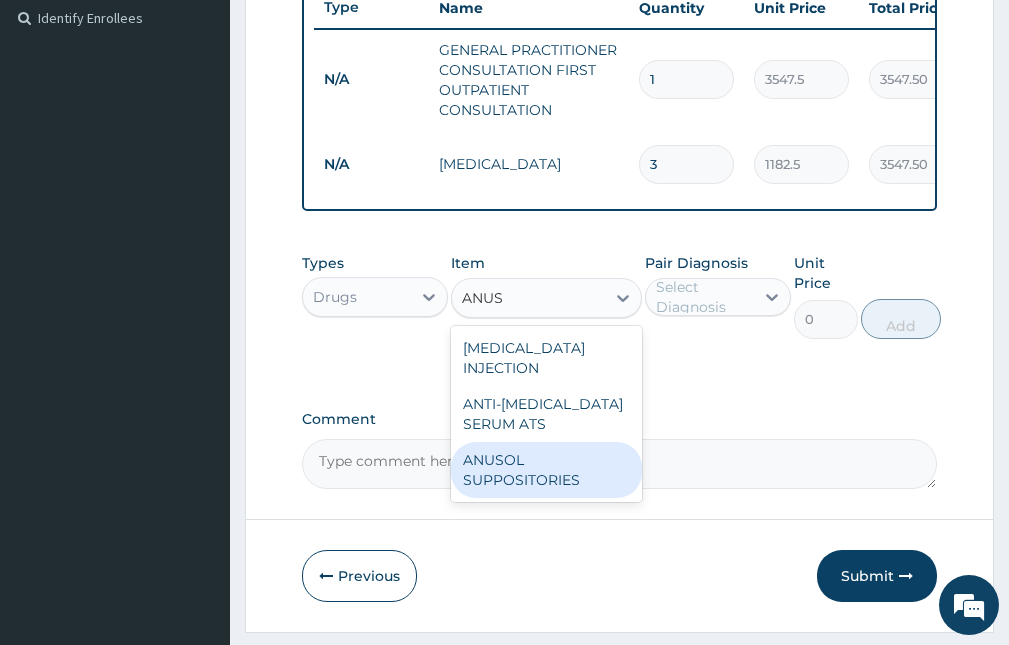
click at [526, 473] on div "ANUSOL SUPPOSITORIES" at bounding box center [546, 470] width 190 height 56
type input "236.5"
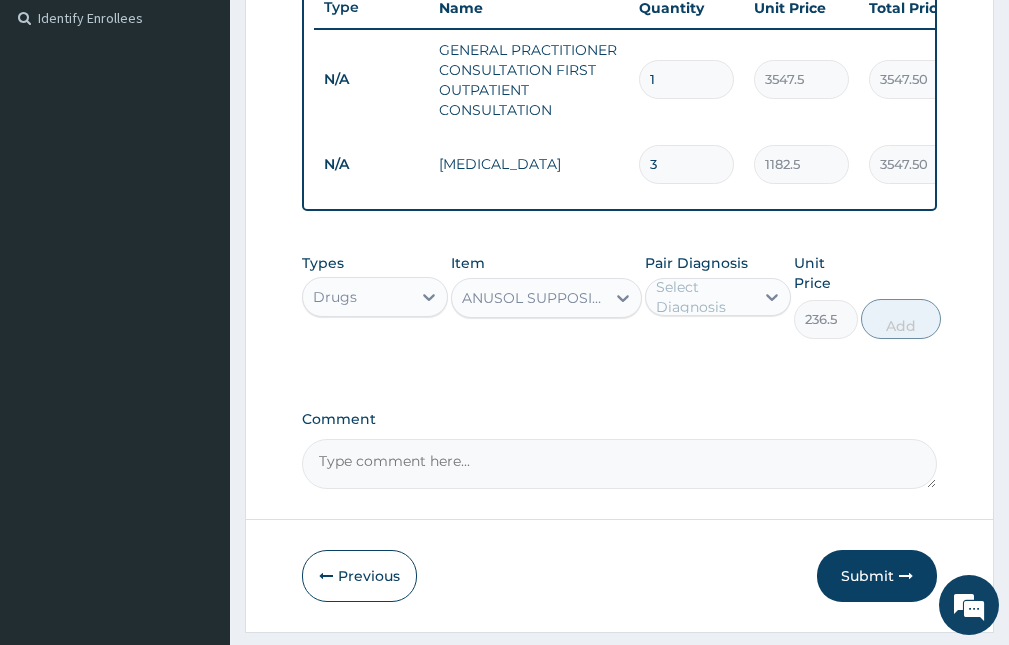
click at [728, 305] on div "Select Diagnosis" at bounding box center [704, 297] width 96 height 40
click at [709, 356] on label "Hemorrhoids" at bounding box center [726, 346] width 96 height 20
checkbox input "true"
click at [900, 326] on button "Add" at bounding box center [901, 319] width 80 height 40
type input "0"
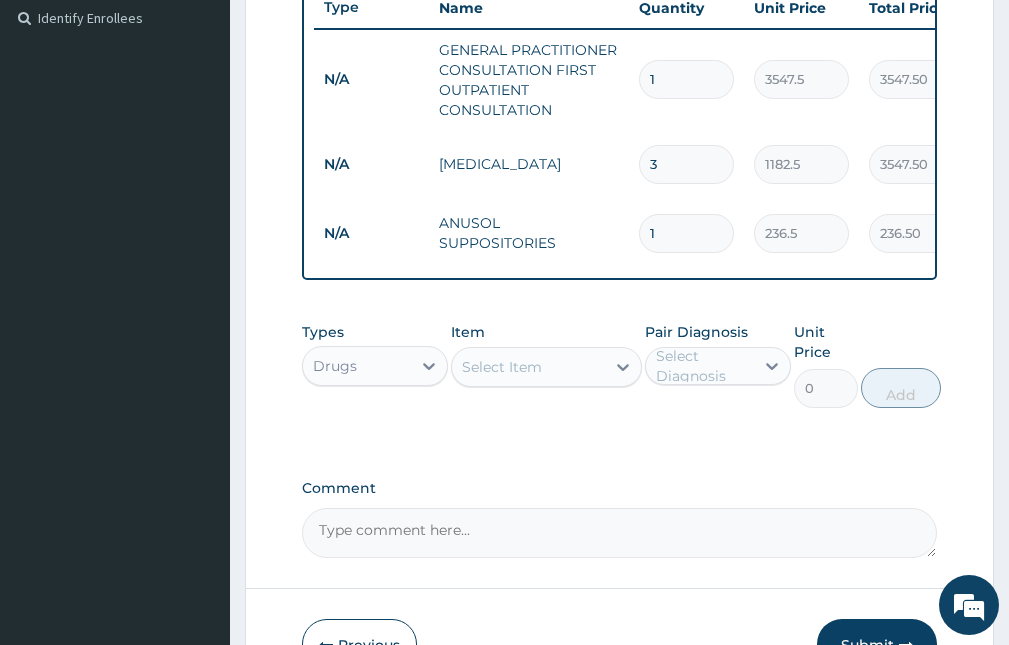
drag, startPoint x: 677, startPoint y: 230, endPoint x: 632, endPoint y: 235, distance: 45.3
click at [632, 235] on td "1" at bounding box center [686, 233] width 115 height 59
type input "10"
type input "2365.00"
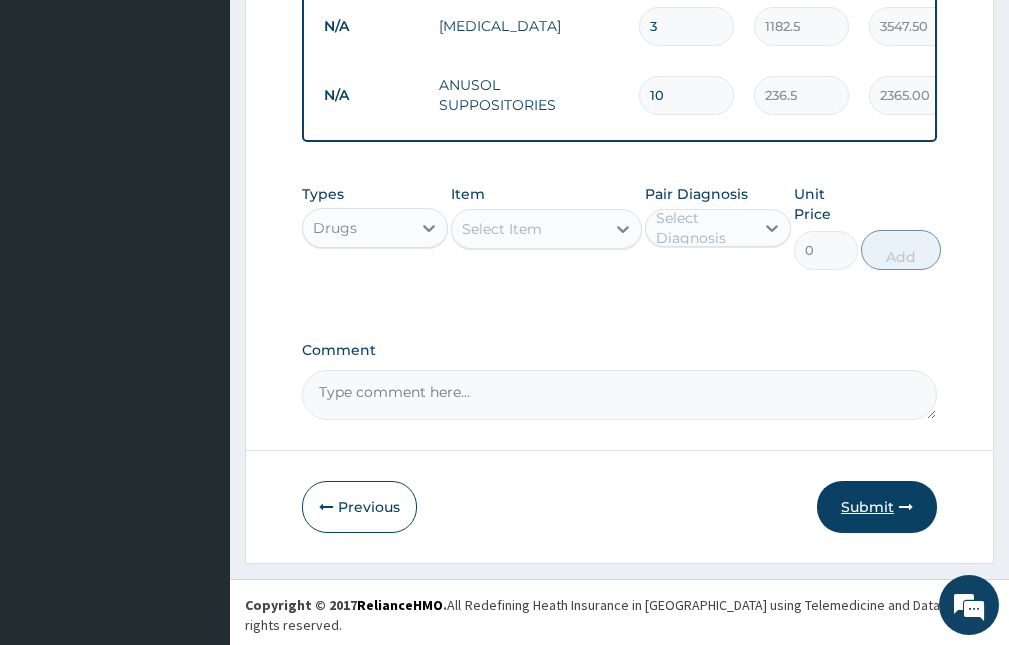
type input "10"
click at [882, 513] on button "Submit" at bounding box center [877, 507] width 120 height 52
